Goal: Use online tool/utility: Utilize a website feature to perform a specific function

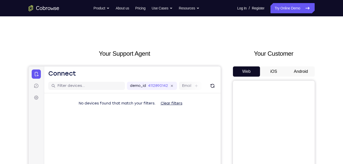
click at [290, 69] on button "Android" at bounding box center [300, 71] width 27 height 10
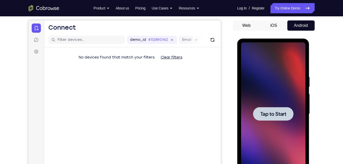
click at [289, 111] on div at bounding box center [273, 114] width 40 height 14
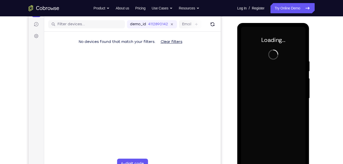
scroll to position [62, 0]
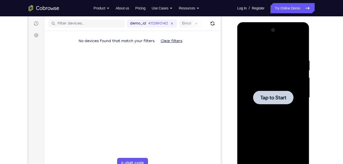
click at [277, 74] on div at bounding box center [273, 97] width 64 height 143
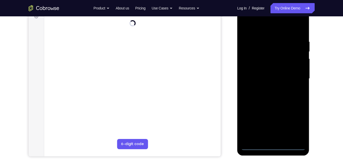
scroll to position [82, 0]
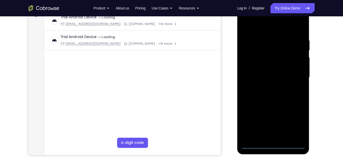
click at [272, 146] on div at bounding box center [273, 77] width 64 height 143
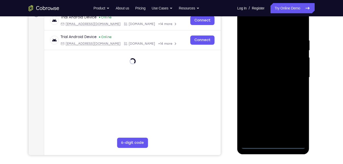
click at [271, 142] on div at bounding box center [273, 77] width 64 height 143
click at [274, 145] on div at bounding box center [273, 77] width 64 height 143
click at [272, 144] on div at bounding box center [273, 77] width 64 height 143
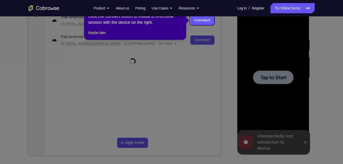
click at [280, 73] on icon at bounding box center [173, 82] width 347 height 164
click at [101, 36] on button "Maybe later" at bounding box center [97, 33] width 18 height 6
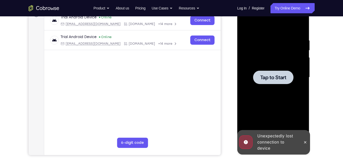
click at [249, 70] on div at bounding box center [273, 77] width 64 height 143
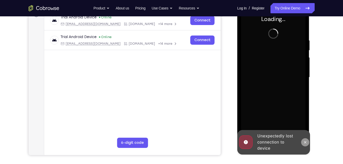
click at [305, 144] on button at bounding box center [305, 142] width 8 height 8
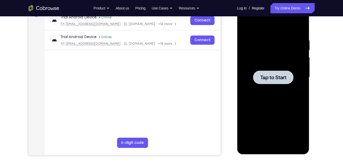
click at [268, 45] on div at bounding box center [273, 77] width 64 height 143
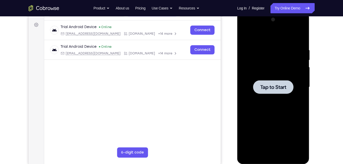
scroll to position [72, 0]
click at [265, 60] on div at bounding box center [273, 87] width 64 height 143
click at [260, 85] on span "Tap to Start" at bounding box center [273, 87] width 26 height 5
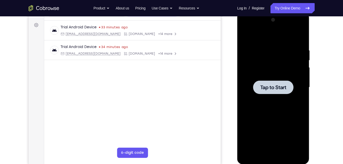
click at [283, 80] on div at bounding box center [273, 87] width 40 height 14
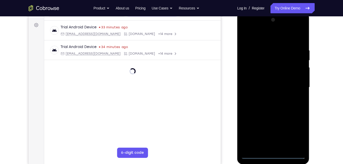
click at [268, 143] on div at bounding box center [273, 87] width 64 height 143
click at [274, 154] on div at bounding box center [273, 87] width 64 height 143
click at [274, 157] on div at bounding box center [273, 87] width 64 height 143
click at [273, 156] on div at bounding box center [273, 87] width 64 height 143
click at [273, 12] on div at bounding box center [273, 12] width 72 height 0
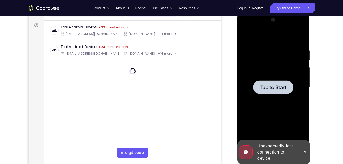
click at [271, 83] on div at bounding box center [273, 87] width 40 height 14
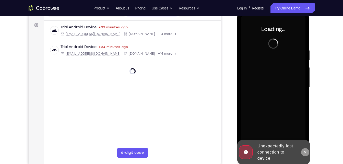
click at [305, 151] on icon at bounding box center [305, 152] width 4 height 4
